Goal: Task Accomplishment & Management: Manage account settings

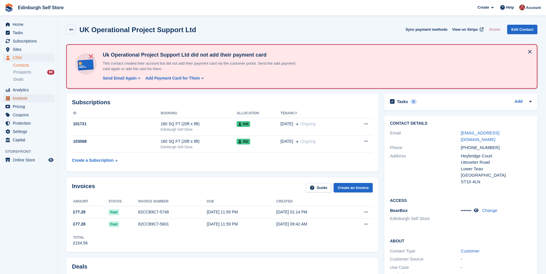
click at [28, 100] on span "Invoices" at bounding box center [30, 98] width 35 height 8
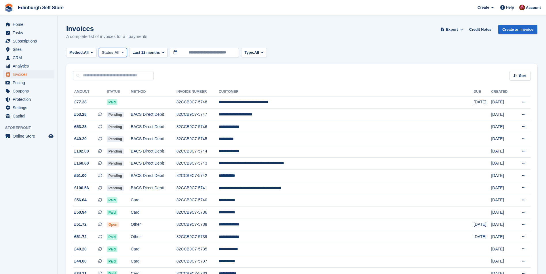
click at [125, 54] on span at bounding box center [122, 52] width 5 height 5
click at [133, 96] on link "Open" at bounding box center [126, 97] width 50 height 10
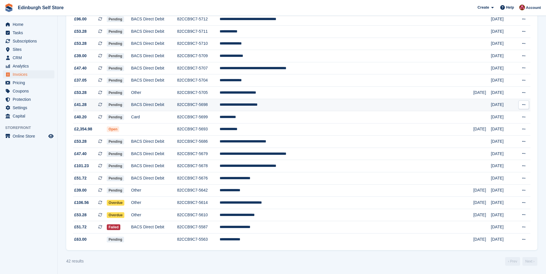
scroll to position [365, 0]
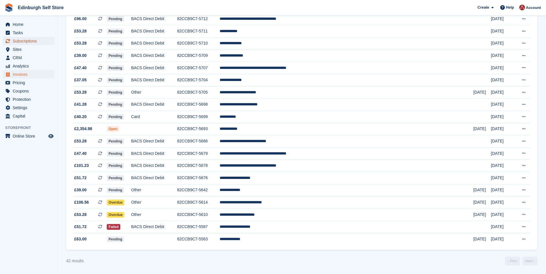
click at [32, 39] on span "Subscriptions" at bounding box center [30, 41] width 35 height 8
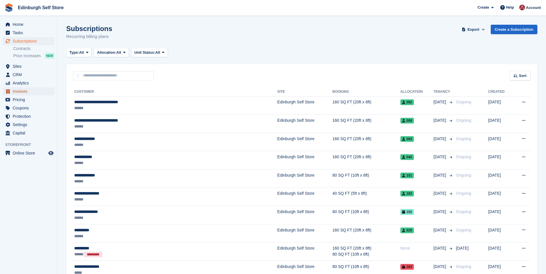
click at [42, 91] on span "Invoices" at bounding box center [30, 91] width 35 height 8
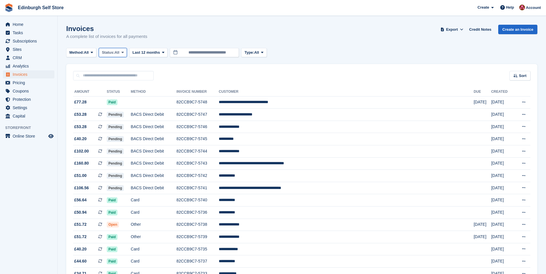
click at [124, 52] on icon at bounding box center [122, 53] width 2 height 4
click at [129, 98] on link "Open" at bounding box center [126, 97] width 50 height 10
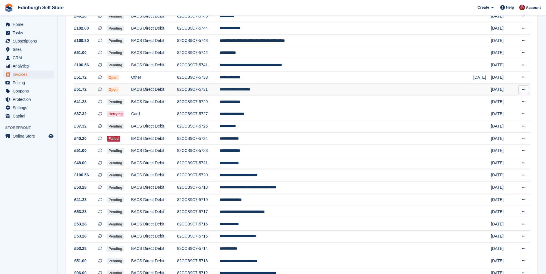
scroll to position [115, 0]
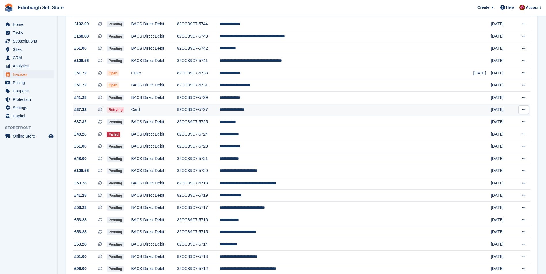
click at [293, 109] on td "**********" at bounding box center [346, 110] width 253 height 12
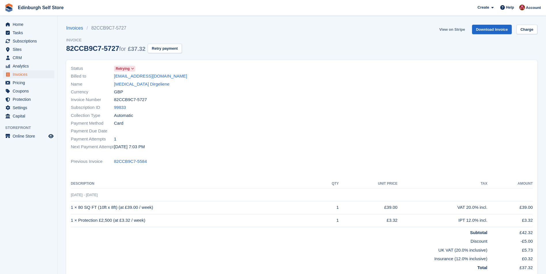
click at [451, 30] on link "View on Stripe" at bounding box center [452, 29] width 30 height 9
click at [140, 87] on link "Sonata Dirgeliene" at bounding box center [142, 84] width 56 height 7
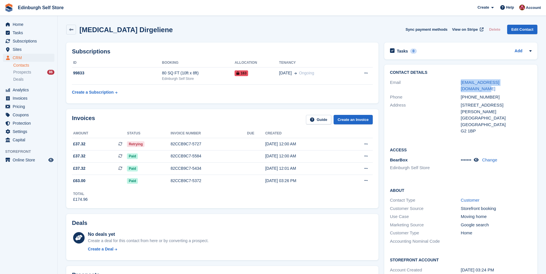
drag, startPoint x: 519, startPoint y: 82, endPoint x: 456, endPoint y: 82, distance: 63.0
click at [456, 82] on div "Email sonatadirgeliene@gmail.com" at bounding box center [461, 86] width 142 height 15
drag, startPoint x: 456, startPoint y: 82, endPoint x: 482, endPoint y: 83, distance: 25.9
copy div "sonatadirgeliene@gmail.com"
click at [217, 143] on div "82CCB9C7-5727" at bounding box center [209, 144] width 77 height 6
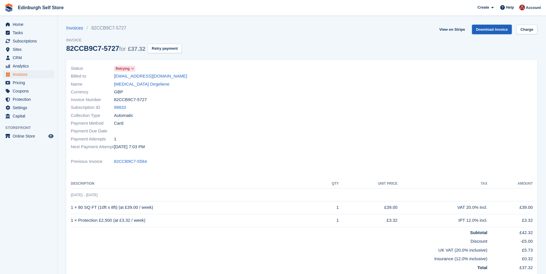
click at [488, 30] on link "Download Invoice" at bounding box center [492, 29] width 40 height 9
click at [134, 85] on link "[MEDICAL_DATA] Dirgeliene" at bounding box center [142, 84] width 56 height 7
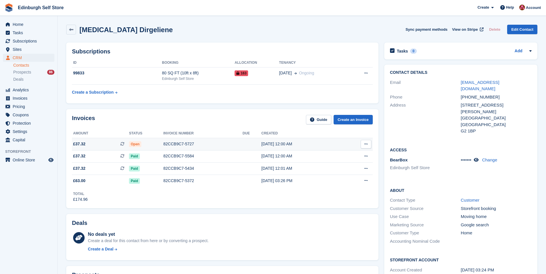
click at [183, 144] on div "82CCB9C7-5727" at bounding box center [202, 144] width 79 height 6
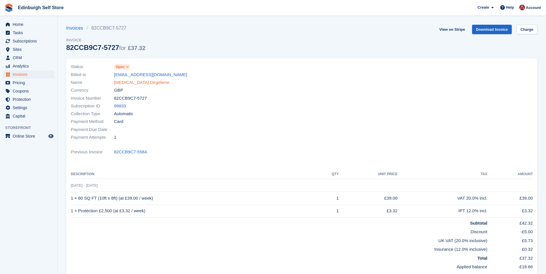
click at [135, 81] on link "[MEDICAL_DATA] Dirgeliene" at bounding box center [142, 82] width 56 height 7
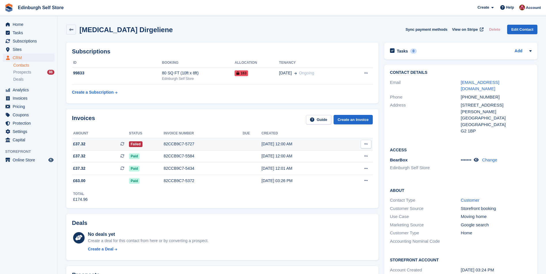
click at [192, 142] on div "82CCB9C7-5727" at bounding box center [202, 144] width 79 height 6
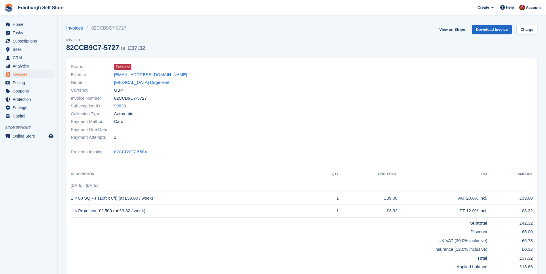
click at [129, 65] on icon at bounding box center [128, 66] width 3 height 3
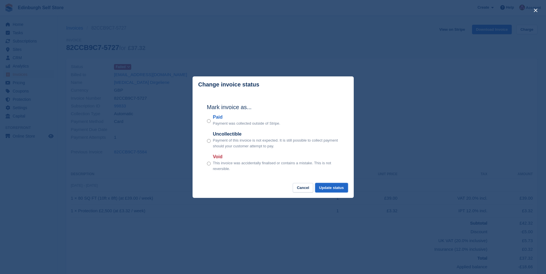
drag, startPoint x: 333, startPoint y: 189, endPoint x: 359, endPoint y: 179, distance: 27.8
click at [333, 189] on button "Update status" at bounding box center [331, 187] width 33 height 9
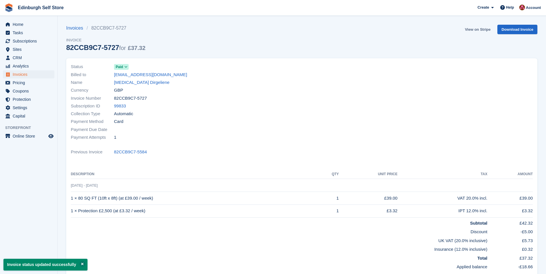
click at [475, 31] on link "View on Stripe" at bounding box center [477, 29] width 30 height 9
click at [32, 76] on span "Invoices" at bounding box center [30, 74] width 35 height 8
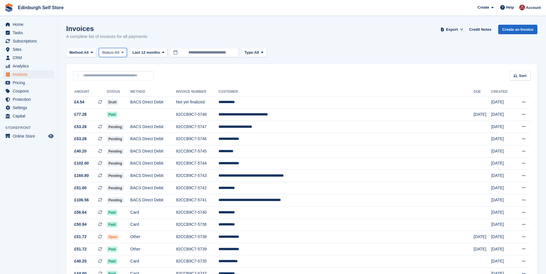
click at [124, 52] on icon at bounding box center [122, 53] width 2 height 4
click at [123, 99] on link "Open" at bounding box center [126, 97] width 50 height 10
